Goal: Task Accomplishment & Management: Use online tool/utility

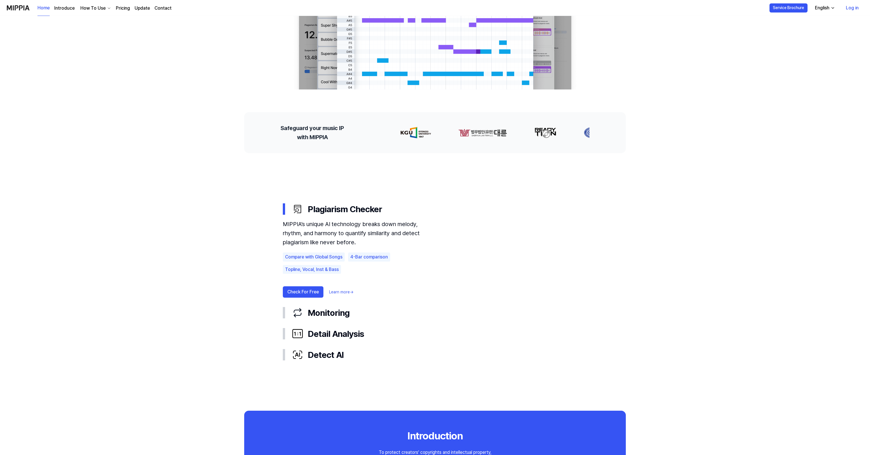
scroll to position [170, 0]
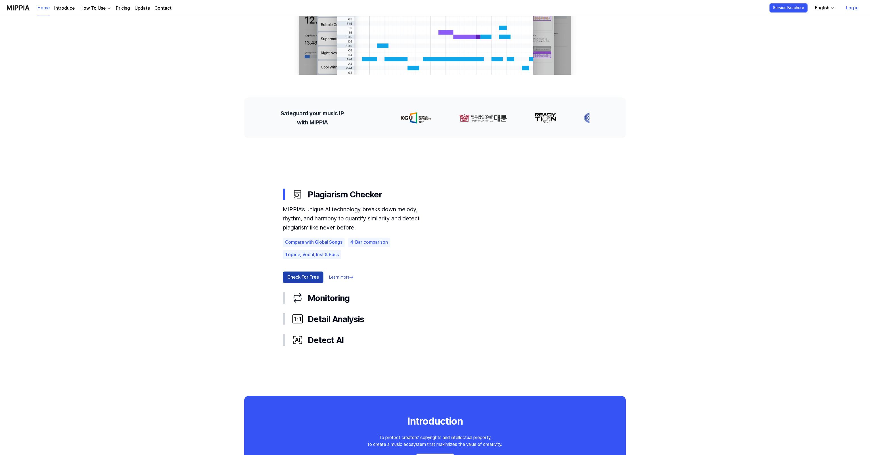
click at [301, 276] on button "Check For Free" at bounding box center [303, 276] width 41 height 11
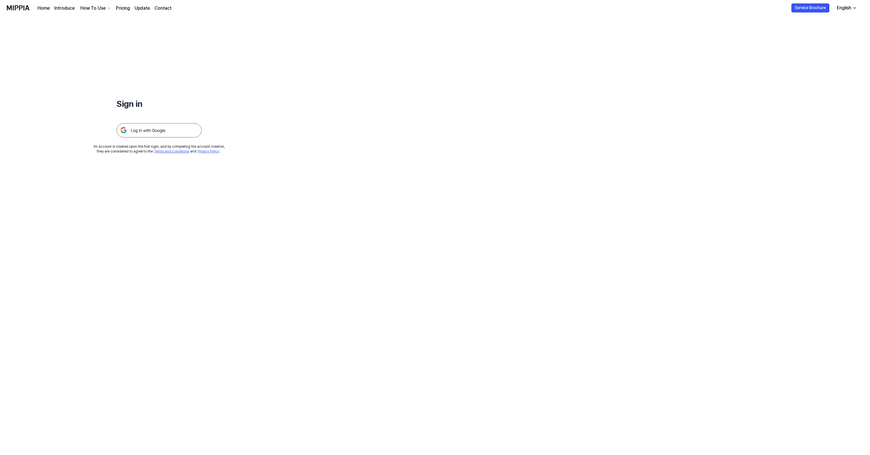
click at [181, 129] on img at bounding box center [158, 130] width 85 height 14
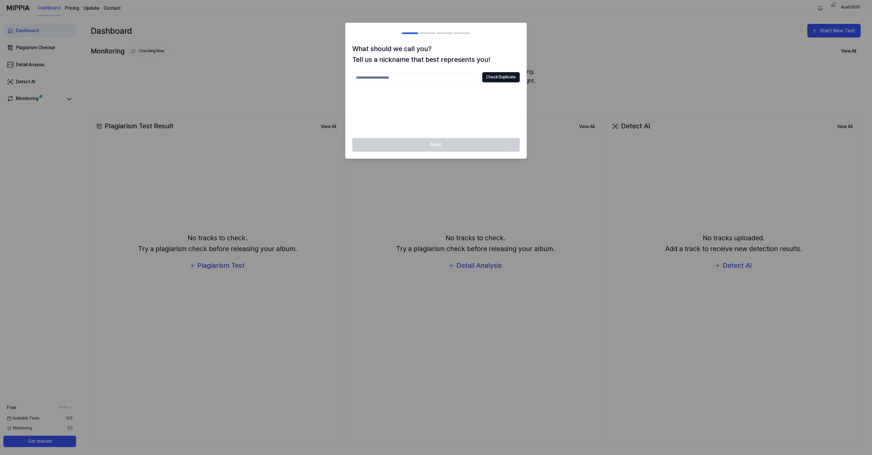
click at [428, 79] on input "text" at bounding box center [416, 77] width 128 height 11
click at [466, 78] on input "****" at bounding box center [416, 77] width 128 height 11
type input "****"
click at [495, 94] on div "**** Check Duplicate" at bounding box center [436, 101] width 168 height 59
click at [505, 80] on button "Check Duplicate" at bounding box center [500, 77] width 37 height 10
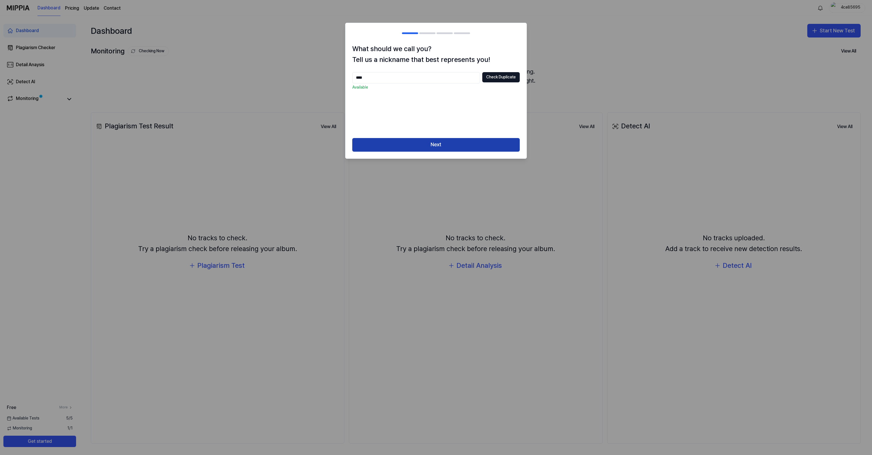
click at [423, 142] on button "Next" at bounding box center [436, 145] width 168 height 14
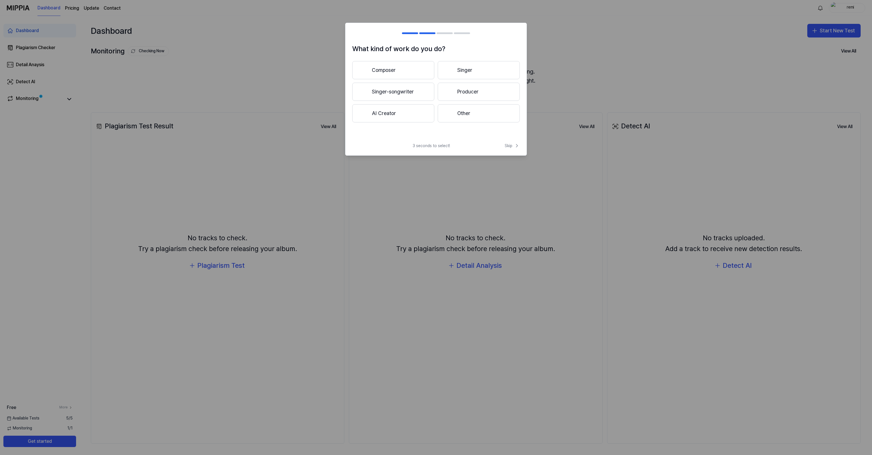
click at [401, 92] on button "Singer-songwriter" at bounding box center [393, 92] width 82 height 18
click at [397, 90] on button "Less than 3 years" at bounding box center [393, 92] width 82 height 19
click at [394, 123] on button "Other" at bounding box center [392, 115] width 81 height 18
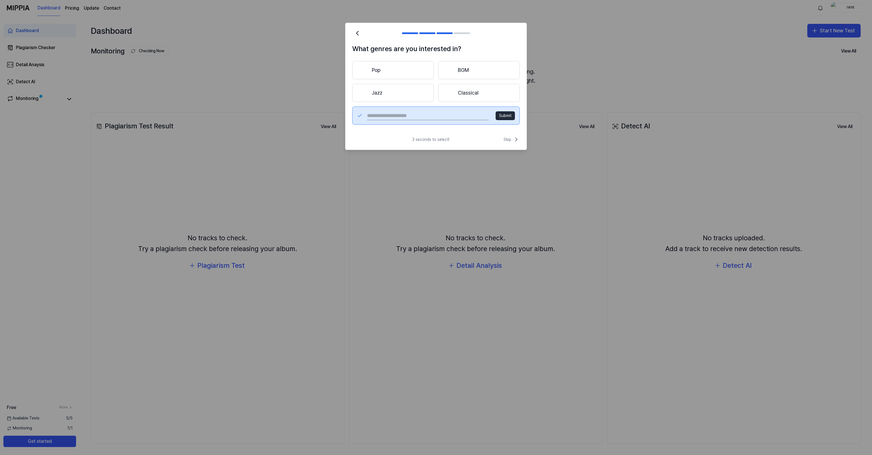
click at [477, 99] on button "Classical" at bounding box center [478, 93] width 81 height 18
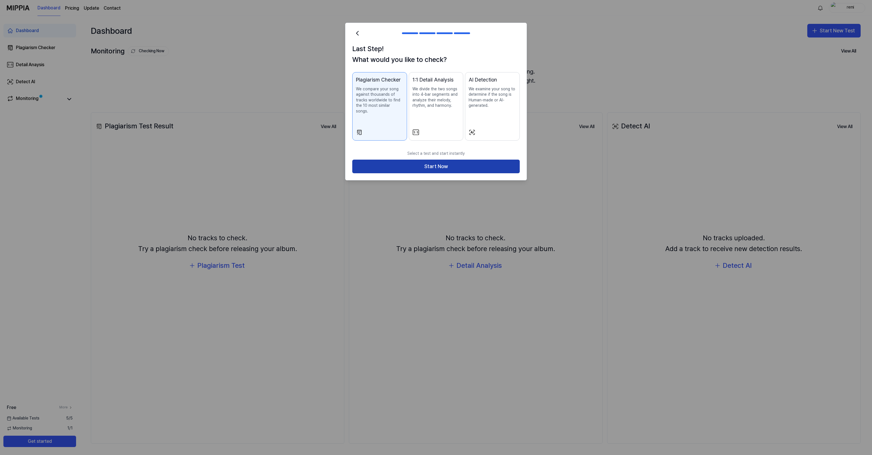
click at [437, 160] on button "Start Now" at bounding box center [436, 167] width 168 height 14
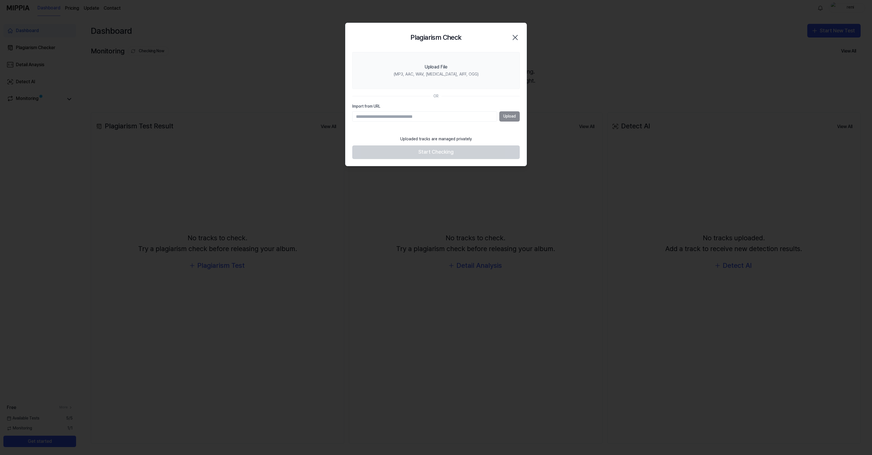
click at [414, 118] on input "Import from URL" at bounding box center [424, 116] width 145 height 10
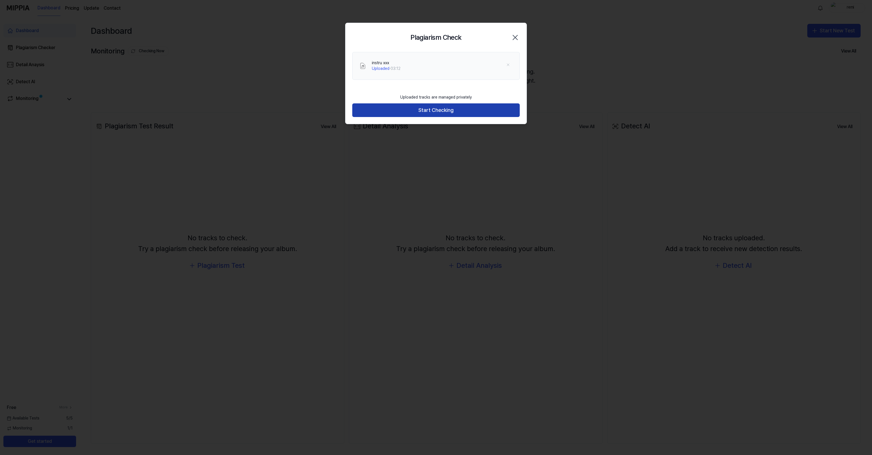
click at [446, 113] on button "Start Checking" at bounding box center [436, 110] width 168 height 14
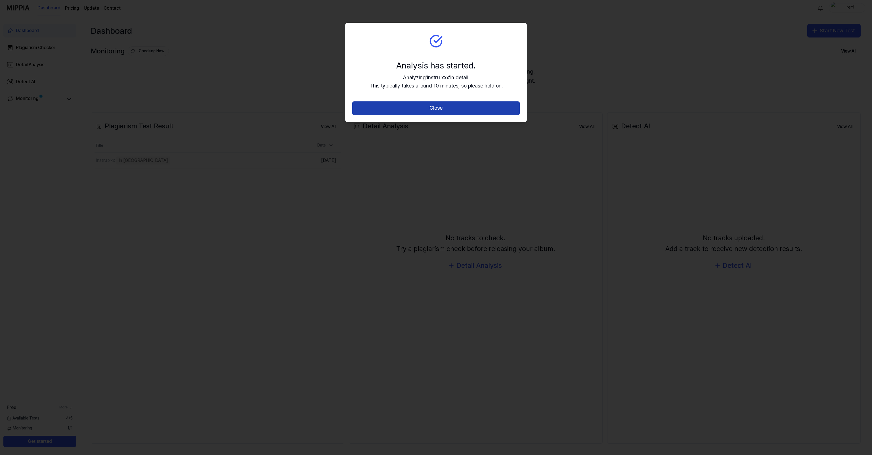
click at [462, 105] on button "Close" at bounding box center [436, 108] width 168 height 14
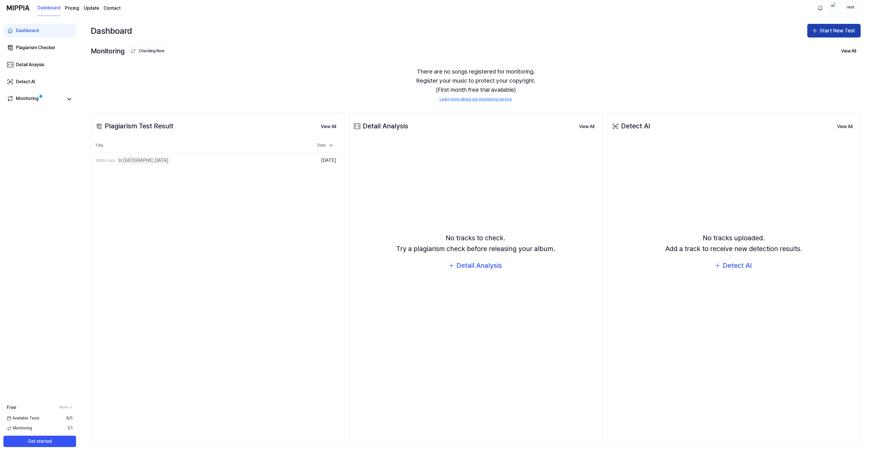
click at [834, 31] on button "Start New Test" at bounding box center [833, 31] width 53 height 14
click at [827, 46] on div "Plagiarism test" at bounding box center [821, 46] width 26 height 6
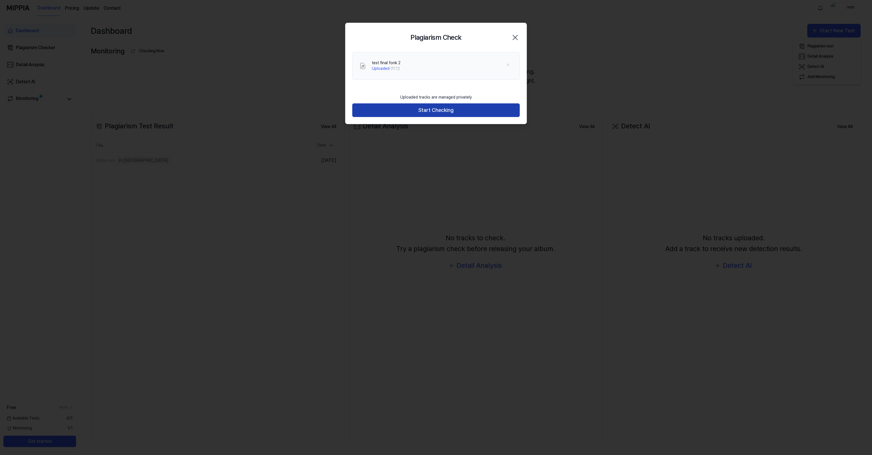
click at [436, 111] on button "Start Checking" at bounding box center [436, 110] width 168 height 14
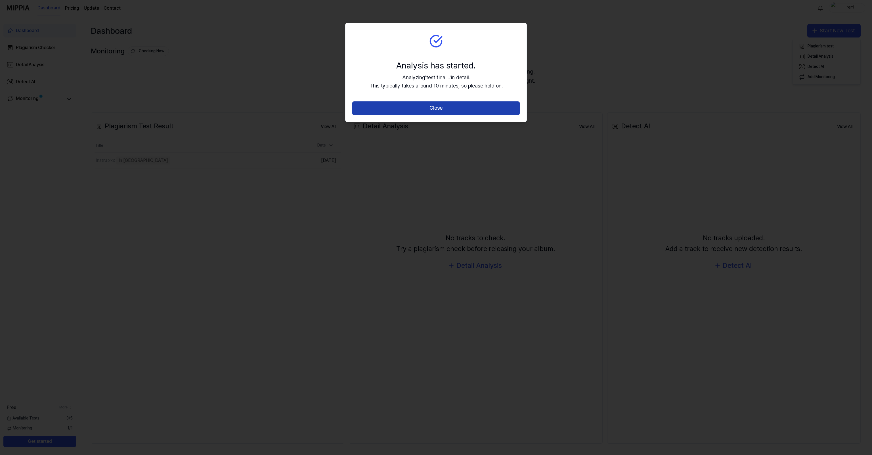
click at [416, 109] on button "Close" at bounding box center [436, 108] width 168 height 14
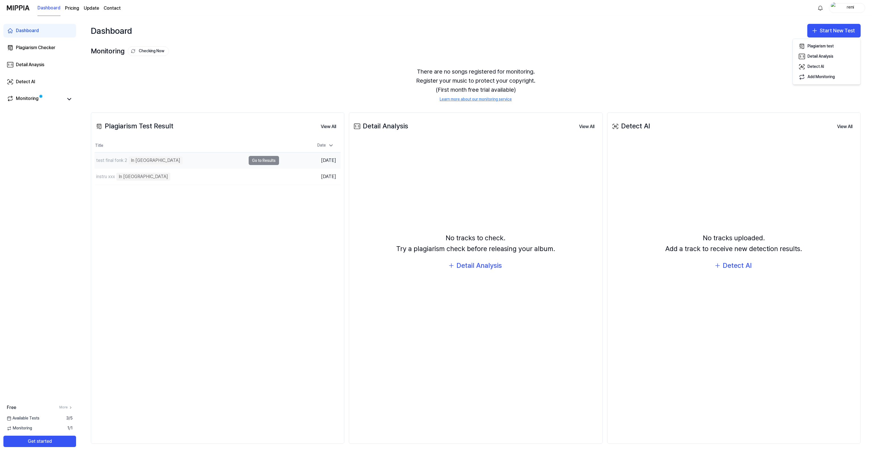
click at [232, 162] on div "test final fonk 2 In [GEOGRAPHIC_DATA]" at bounding box center [170, 160] width 151 height 16
click at [265, 161] on td "test final fonk 2 In Queue Go to Results" at bounding box center [187, 160] width 185 height 16
click at [70, 101] on icon at bounding box center [69, 99] width 7 height 7
click at [64, 99] on div "Monitoring" at bounding box center [40, 99] width 66 height 8
click at [67, 99] on icon at bounding box center [69, 99] width 7 height 7
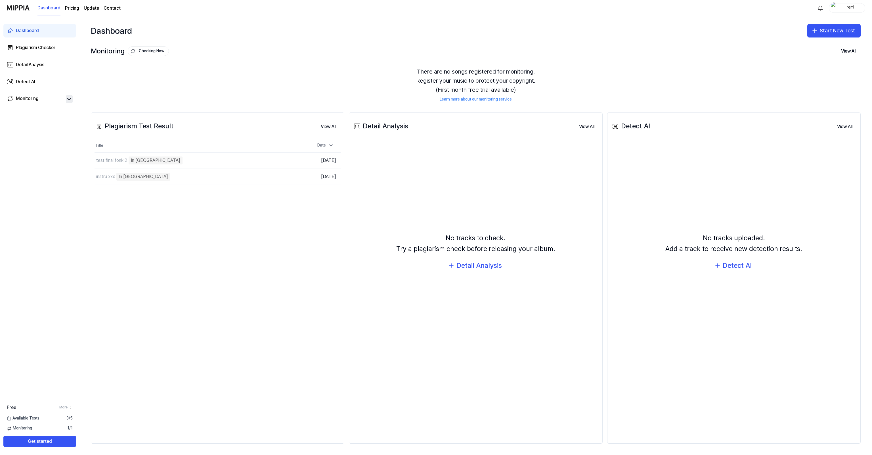
click at [68, 100] on icon at bounding box center [69, 99] width 7 height 7
